Goal: Task Accomplishment & Management: Manage account settings

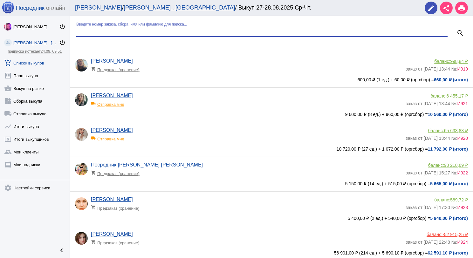
click at [115, 34] on input "Введите номер заказа, сбора, имя или фамилию для поиска..." at bounding box center [261, 32] width 371 height 6
type input "кар"
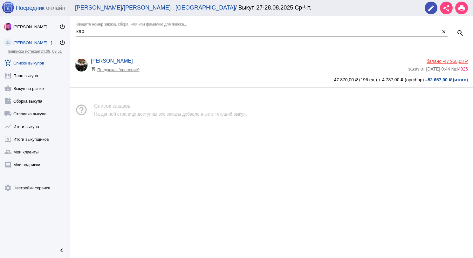
click at [455, 62] on span "-47 950,08 ₽" at bounding box center [455, 61] width 25 height 5
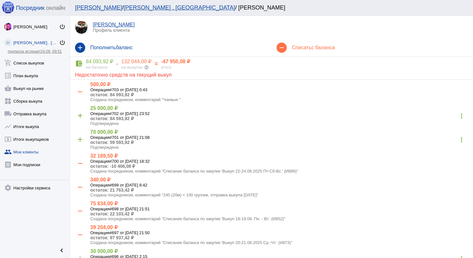
click at [121, 64] on div "132 044,00 ₽" at bounding box center [136, 62] width 30 height 6
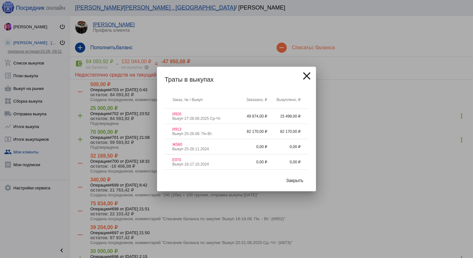
click at [297, 176] on button "Закрыть" at bounding box center [294, 180] width 27 height 11
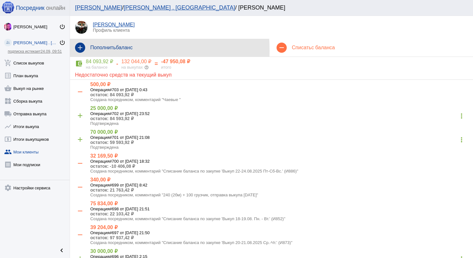
click at [82, 51] on mat-icon "add" at bounding box center [80, 48] width 10 height 10
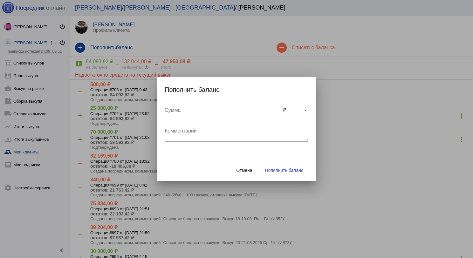
click at [206, 109] on input "Сумма" at bounding box center [223, 110] width 116 height 6
type input "330"
click at [207, 132] on textarea "Комментарий" at bounding box center [237, 133] width 144 height 13
type textarea "Возврат И873, #44"
click at [272, 169] on span "Пополнить баланс" at bounding box center [284, 170] width 38 height 5
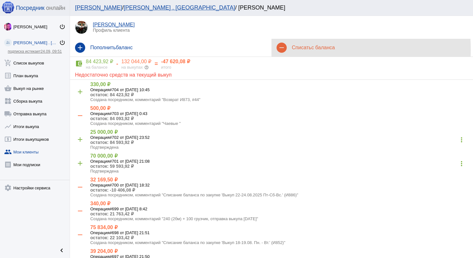
click at [294, 50] on h4 "Списать с баланса" at bounding box center [380, 48] width 176 height 6
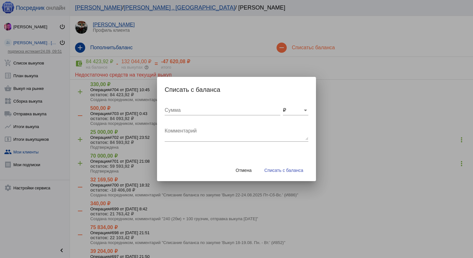
click at [172, 137] on textarea "Комментарий" at bounding box center [237, 133] width 144 height 13
type textarea "480 (4бм) + 200 грузчик, отправка выкупа [DATE]"
click at [182, 111] on input "Сумма" at bounding box center [223, 110] width 116 height 6
type input "680"
click at [279, 171] on span "Списать с баланса" at bounding box center [284, 170] width 39 height 5
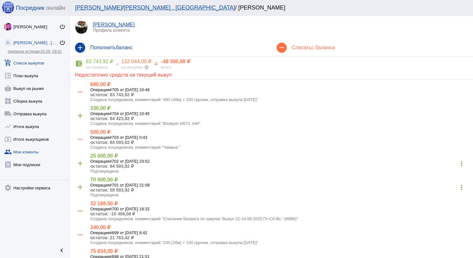
click at [24, 66] on link "add_shopping_cart Список выкупов" at bounding box center [35, 61] width 70 height 13
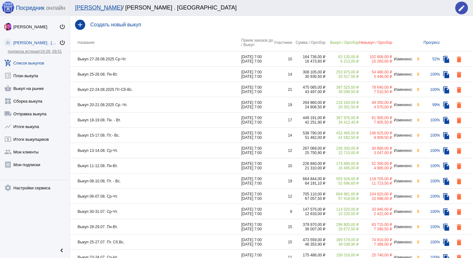
click at [171, 72] on td "Выкуп 25-26.08. Пн-Вт." at bounding box center [155, 74] width 171 height 15
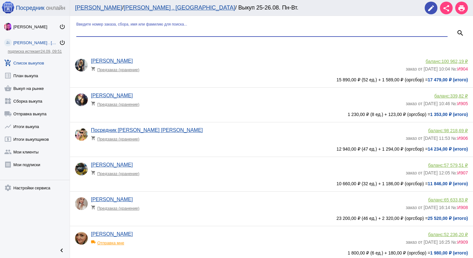
click at [159, 32] on input "Введите номер заказа, сбора, имя или фамилию для поиска..." at bounding box center [261, 32] width 371 height 6
type input "лен"
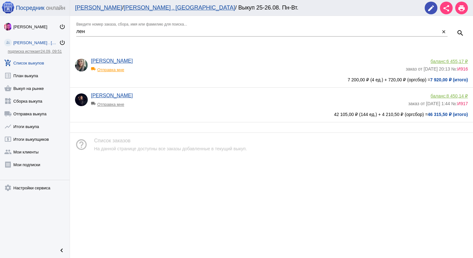
click at [454, 95] on span "8 450,14 ₽" at bounding box center [457, 95] width 21 height 5
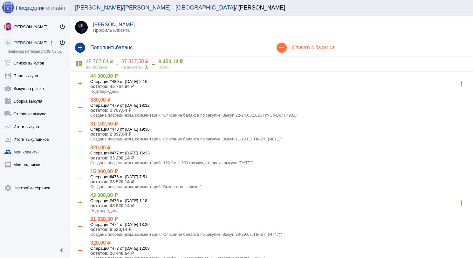
click at [307, 45] on div "remove Списать с баланса" at bounding box center [373, 48] width 202 height 18
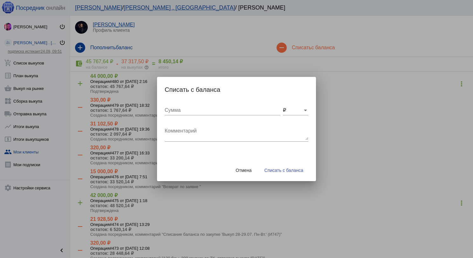
click at [190, 127] on textarea "Комментарий" at bounding box center [237, 133] width 144 height 13
type textarea "2"
type textarea "120 бм + 200 грузчик, отправка выкупа [DATE]"
click at [188, 108] on input "Сумма" at bounding box center [223, 110] width 116 height 6
type input "320"
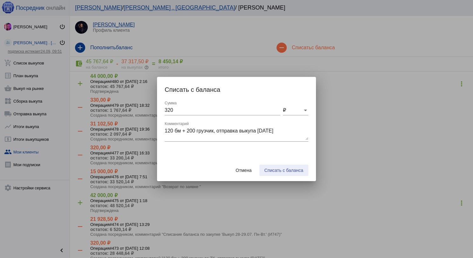
click at [286, 170] on span "Списать с баланса" at bounding box center [284, 170] width 39 height 5
